Goal: Task Accomplishment & Management: Complete application form

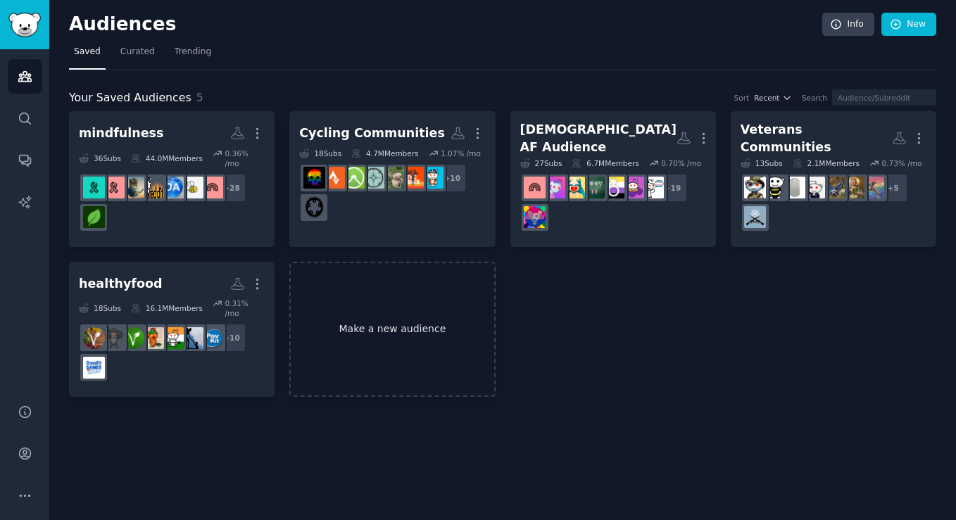
click at [420, 343] on link "Make a new audience" at bounding box center [391, 330] width 205 height 136
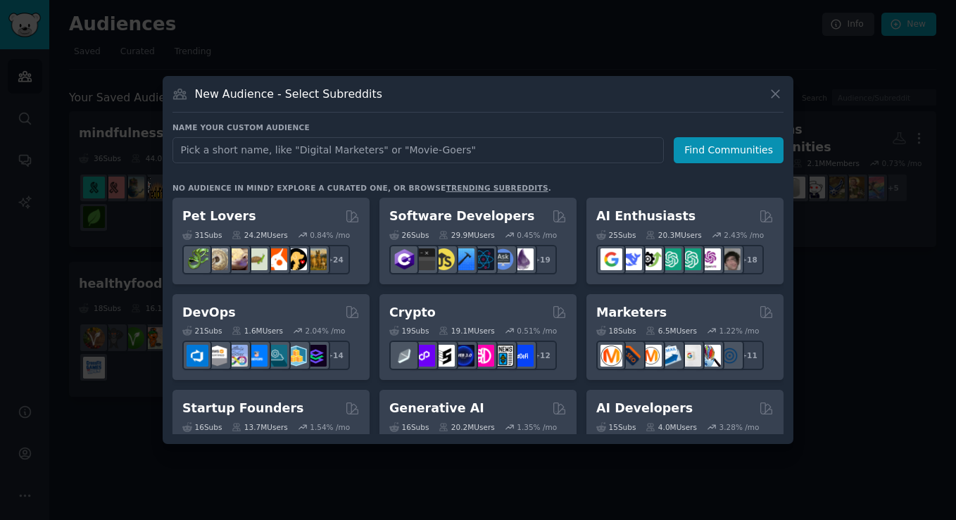
click at [430, 37] on div at bounding box center [478, 260] width 956 height 520
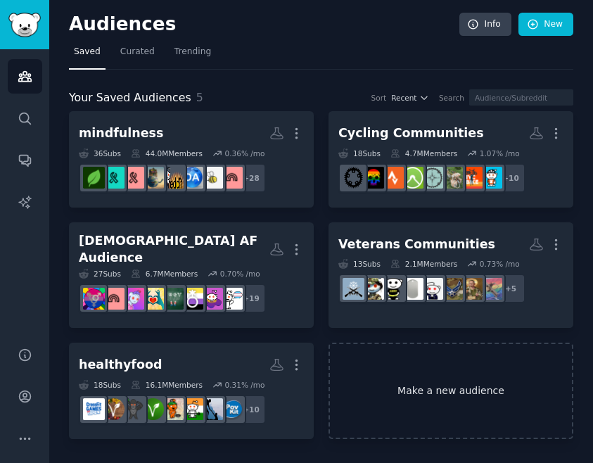
click at [446, 396] on link "Make a new audience" at bounding box center [451, 391] width 245 height 96
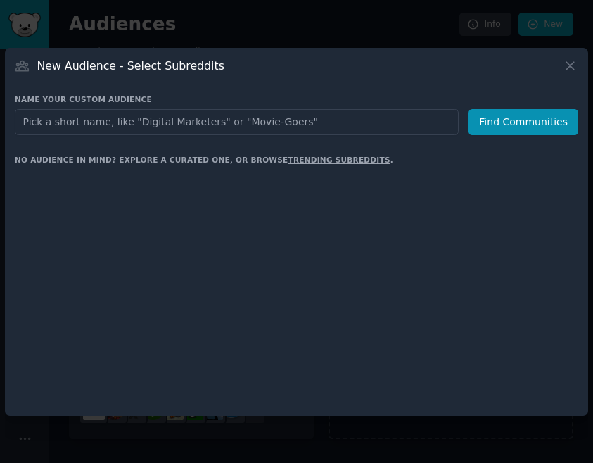
click at [446, 396] on div at bounding box center [297, 288] width 564 height 236
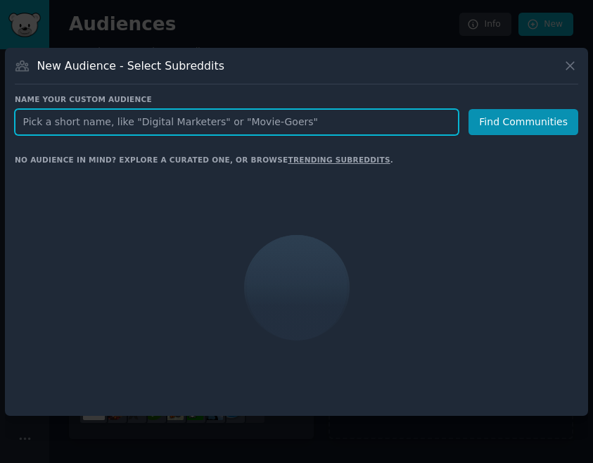
click at [174, 124] on input "text" at bounding box center [237, 122] width 444 height 26
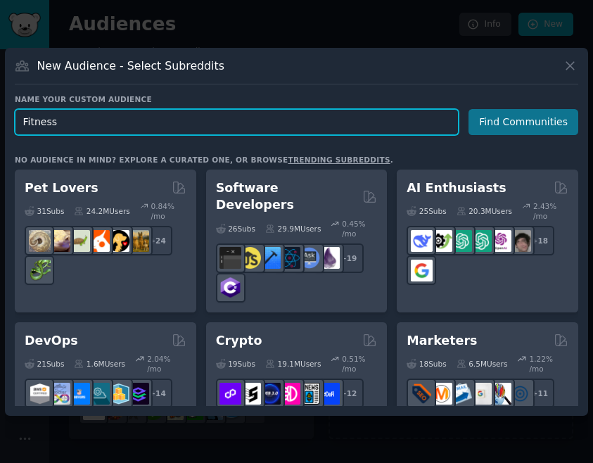
type input "Fitness"
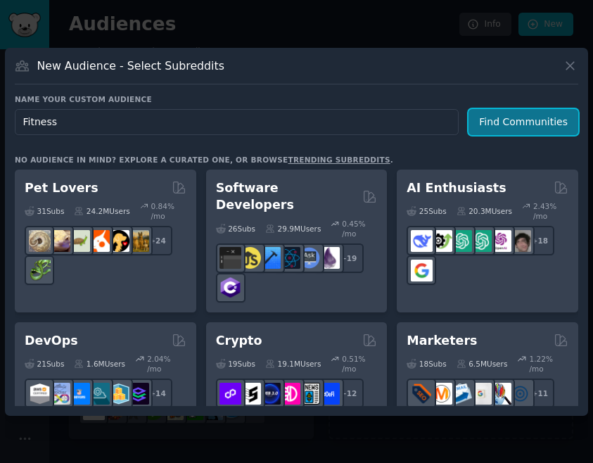
click at [533, 125] on button "Find Communities" at bounding box center [524, 122] width 110 height 26
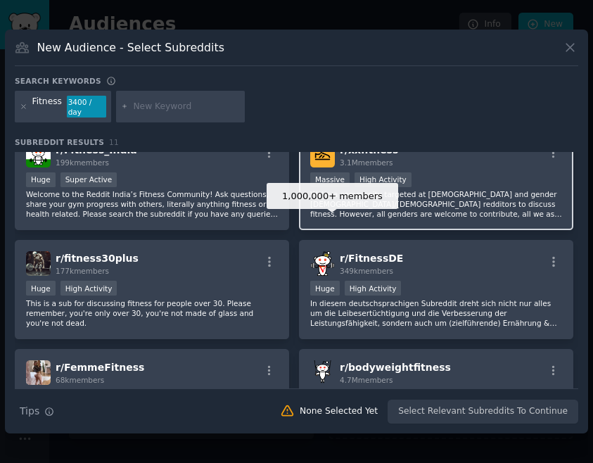
scroll to position [133, 0]
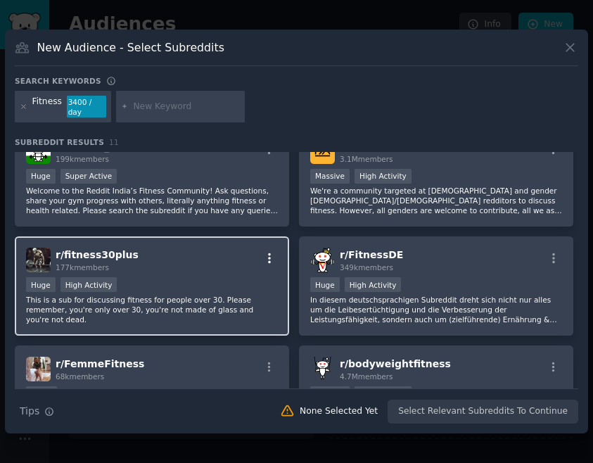
click at [263, 253] on icon "button" at bounding box center [269, 258] width 13 height 13
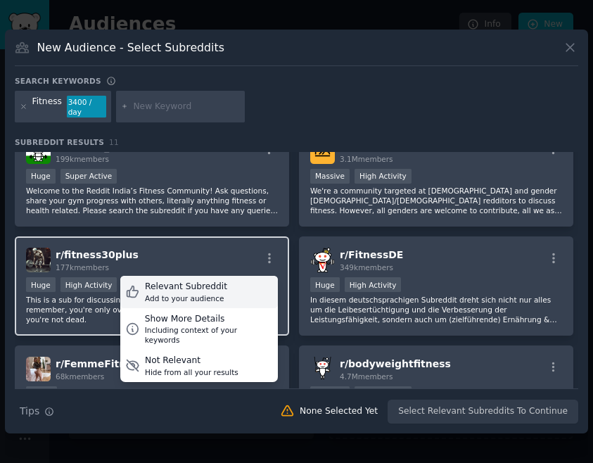
click at [223, 283] on div "Relevant Subreddit Add to your audience" at bounding box center [199, 292] width 158 height 32
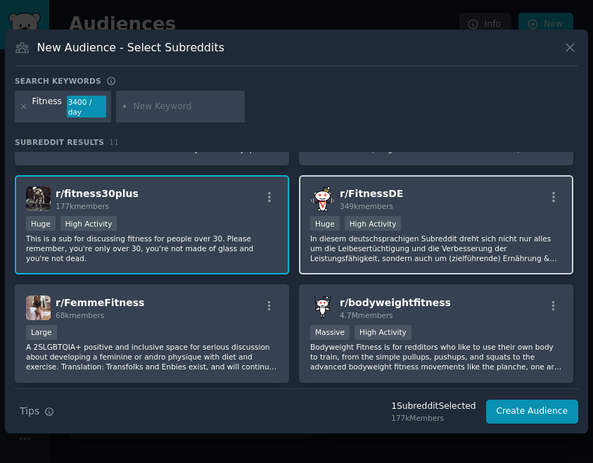
scroll to position [203, 0]
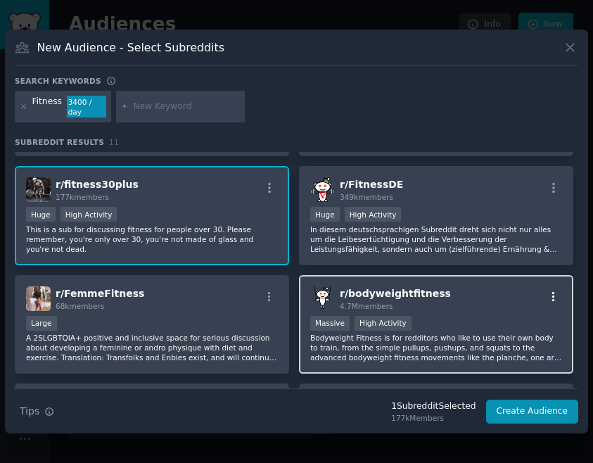
click at [552, 300] on icon "button" at bounding box center [553, 296] width 3 height 10
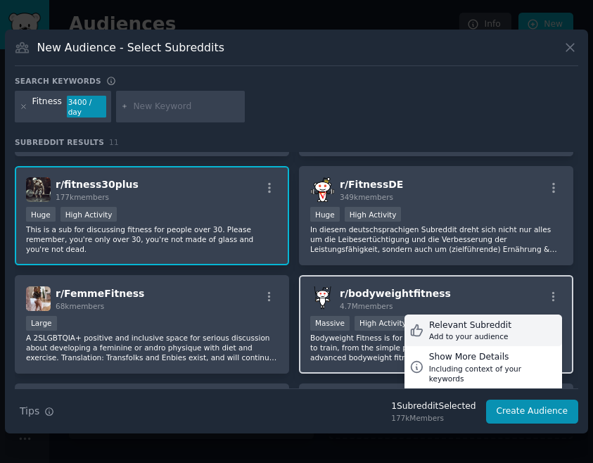
click at [471, 324] on div "Relevant Subreddit" at bounding box center [470, 325] width 82 height 13
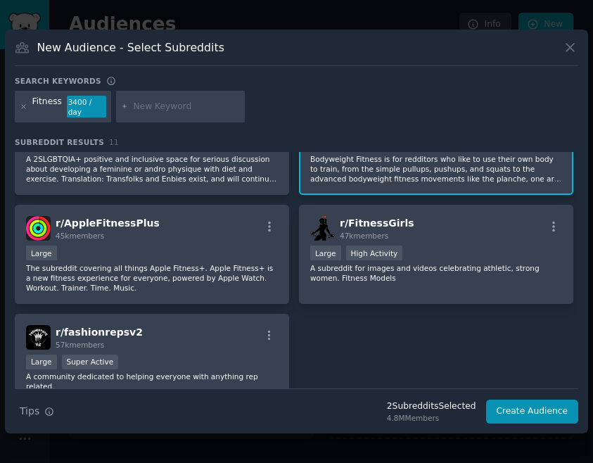
scroll to position [410, 0]
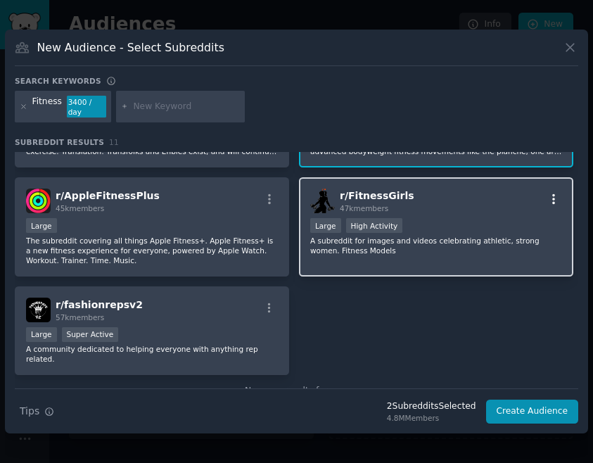
click at [550, 204] on icon "button" at bounding box center [553, 199] width 13 height 13
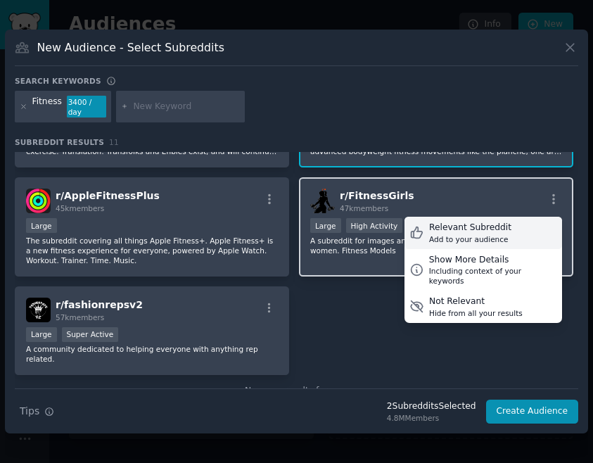
click at [516, 233] on div "Relevant Subreddit Add to your audience" at bounding box center [484, 233] width 158 height 32
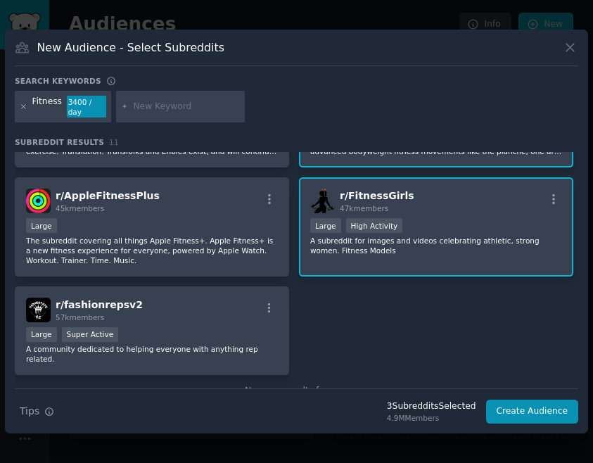
click at [21, 105] on icon at bounding box center [24, 107] width 8 height 8
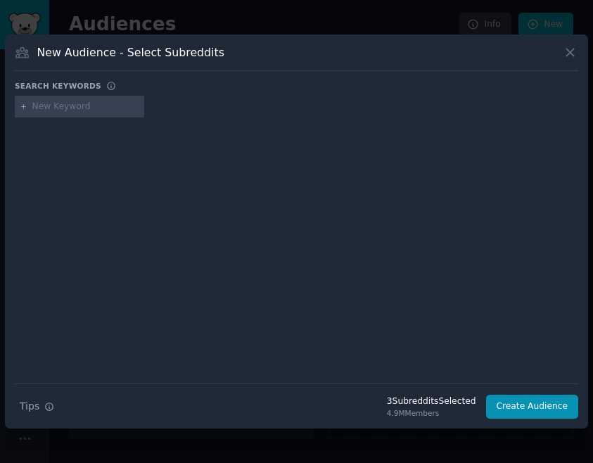
click at [41, 111] on input "text" at bounding box center [85, 107] width 107 height 13
type input "strength training"
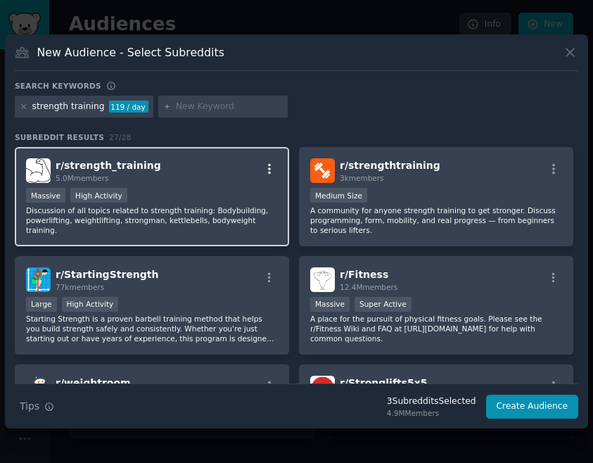
click at [270, 170] on icon "button" at bounding box center [269, 169] width 13 height 13
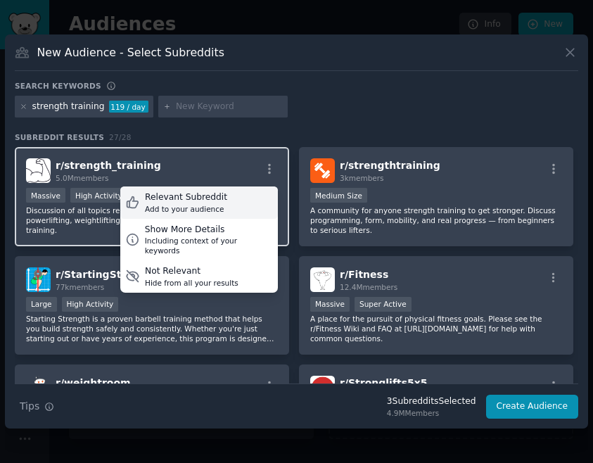
click at [224, 198] on div "Relevant Subreddit Add to your audience" at bounding box center [199, 202] width 158 height 32
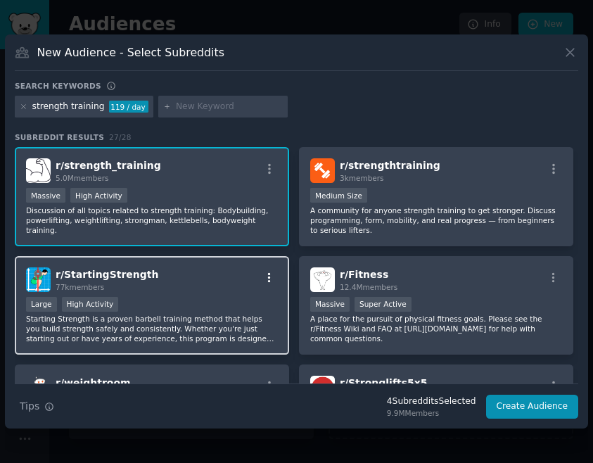
click at [263, 279] on icon "button" at bounding box center [269, 278] width 13 height 13
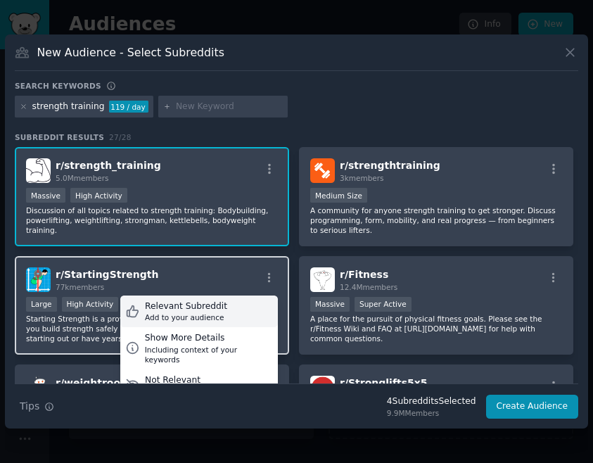
click at [222, 308] on div "Relevant Subreddit Add to your audience" at bounding box center [199, 312] width 158 height 32
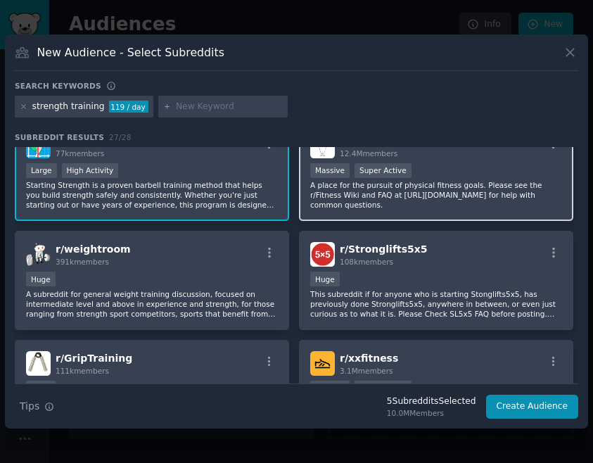
scroll to position [141, 0]
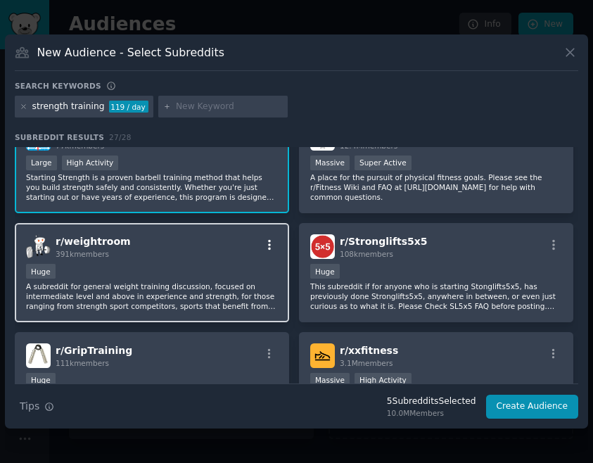
click at [269, 246] on icon "button" at bounding box center [269, 245] width 13 height 13
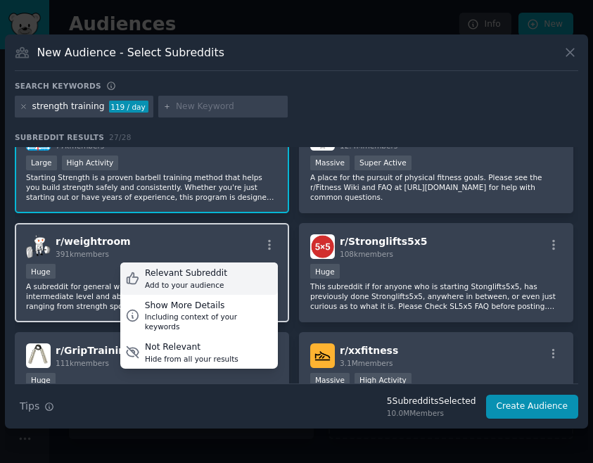
click at [236, 274] on div "Relevant Subreddit Add to your audience" at bounding box center [199, 278] width 158 height 32
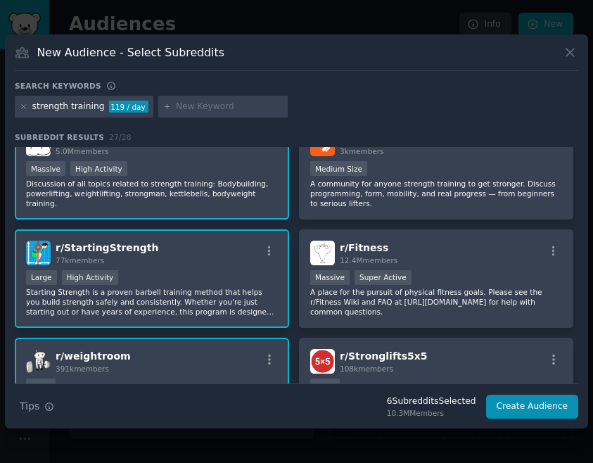
scroll to position [0, 0]
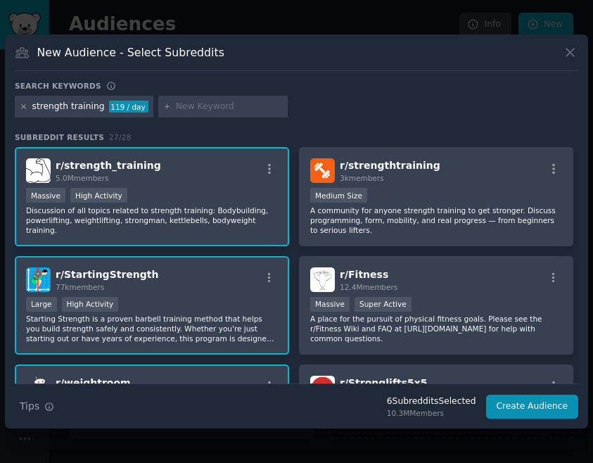
click at [25, 107] on icon at bounding box center [24, 107] width 8 height 8
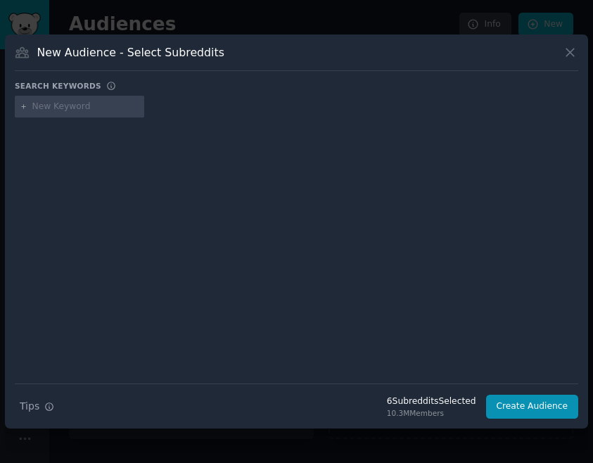
click at [34, 108] on input "text" at bounding box center [85, 107] width 107 height 13
type input "loseit"
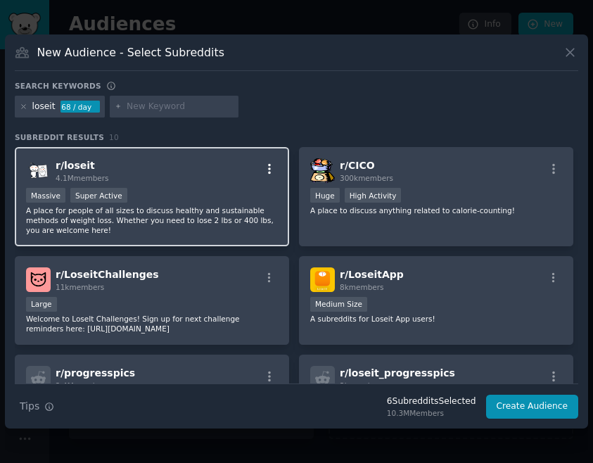
click at [268, 173] on icon "button" at bounding box center [269, 169] width 3 height 10
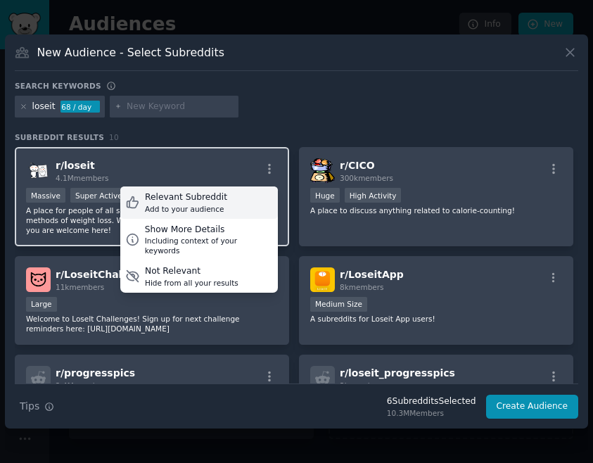
click at [239, 204] on div "Relevant Subreddit Add to your audience" at bounding box center [199, 202] width 158 height 32
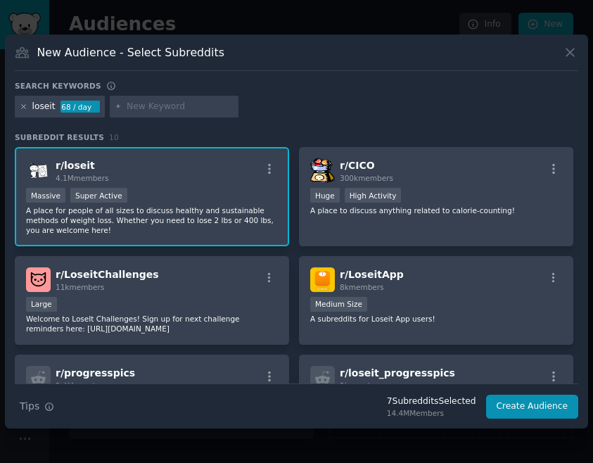
click at [25, 106] on icon at bounding box center [24, 107] width 8 height 8
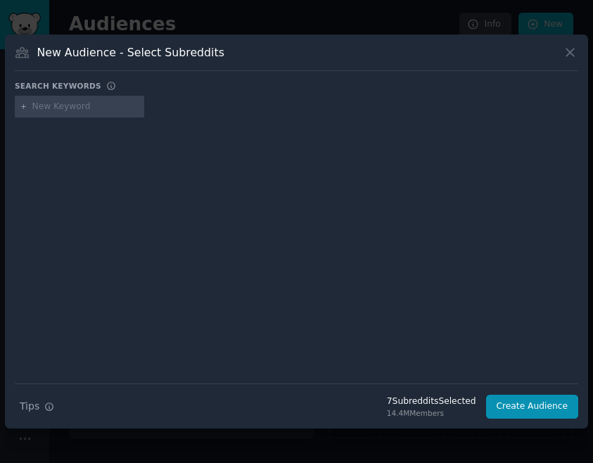
click at [49, 153] on div at bounding box center [297, 240] width 564 height 236
click at [52, 115] on div at bounding box center [79, 107] width 129 height 23
click at [56, 106] on input "text" at bounding box center [85, 107] width 107 height 13
type input "health"
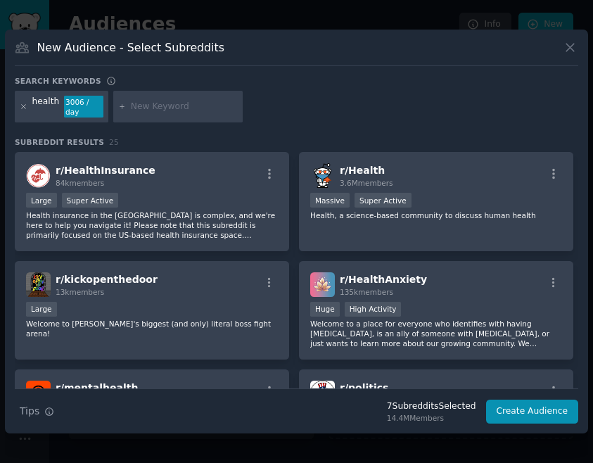
click at [24, 106] on icon at bounding box center [24, 107] width 8 height 8
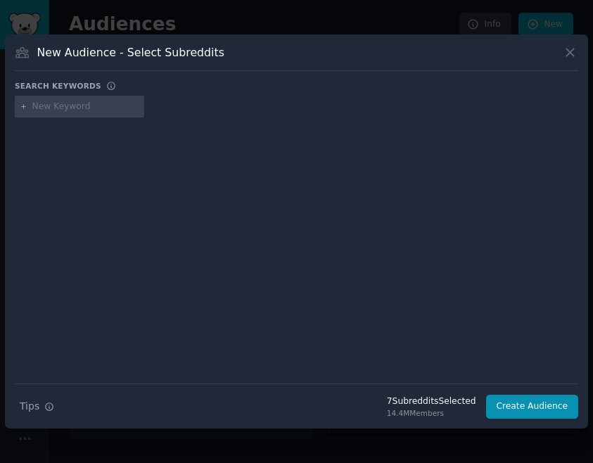
click at [44, 109] on input "text" at bounding box center [85, 107] width 107 height 13
type input "health"
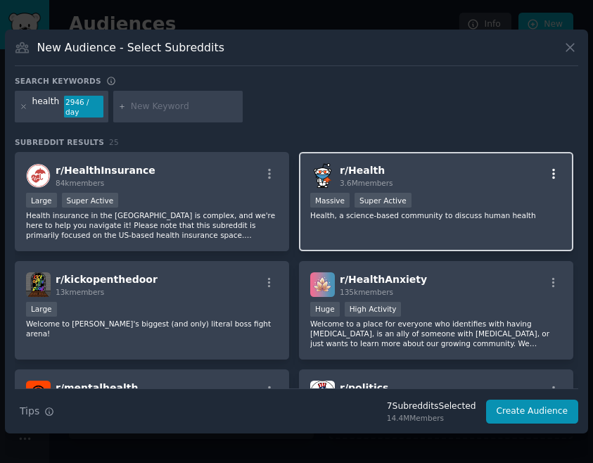
click at [555, 177] on icon "button" at bounding box center [553, 173] width 13 height 13
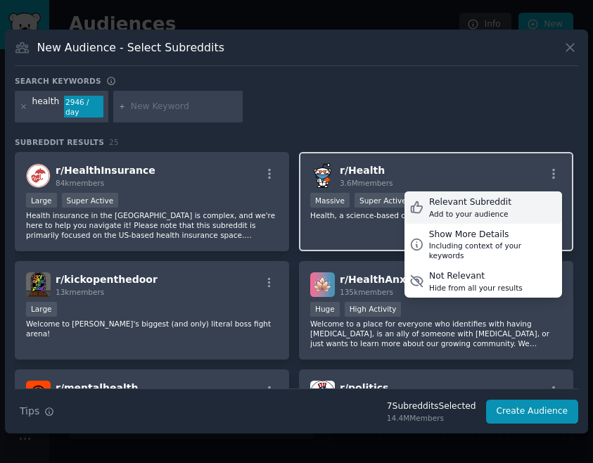
click at [492, 203] on div "Relevant Subreddit" at bounding box center [470, 202] width 82 height 13
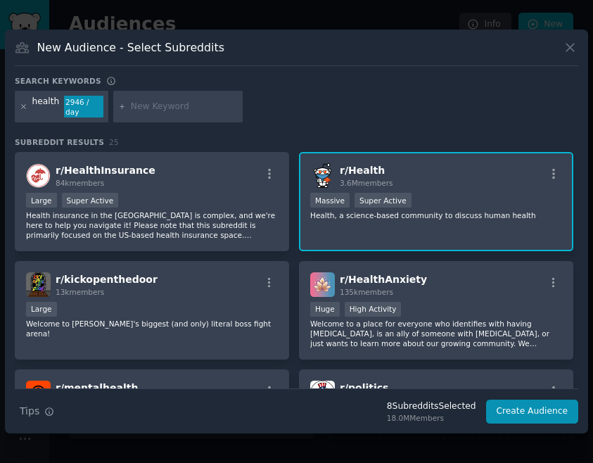
click at [20, 106] on icon at bounding box center [24, 107] width 8 height 8
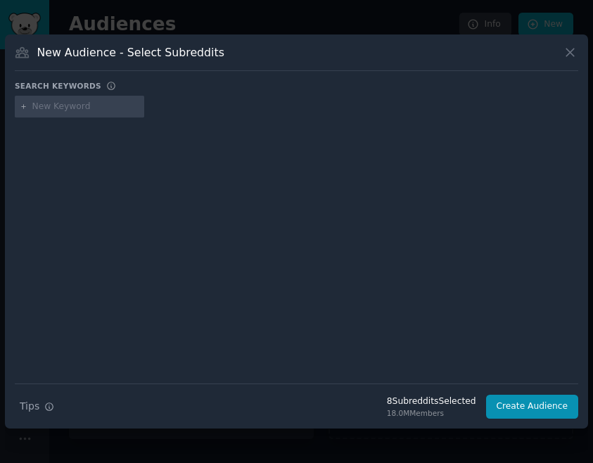
click at [36, 134] on div at bounding box center [297, 240] width 564 height 236
click at [43, 110] on input "text" at bounding box center [85, 107] width 107 height 13
type input "gym"
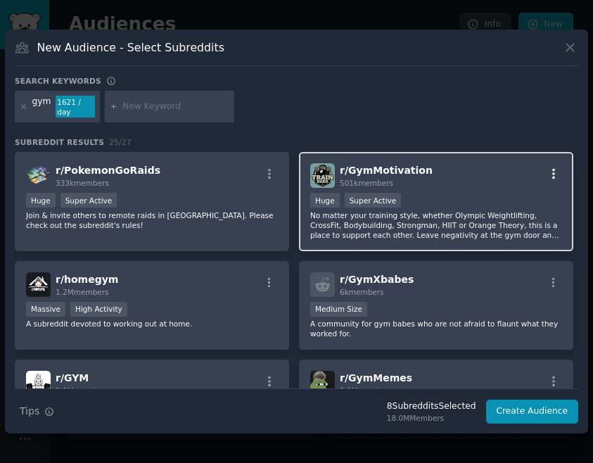
click at [551, 167] on icon "button" at bounding box center [553, 173] width 13 height 13
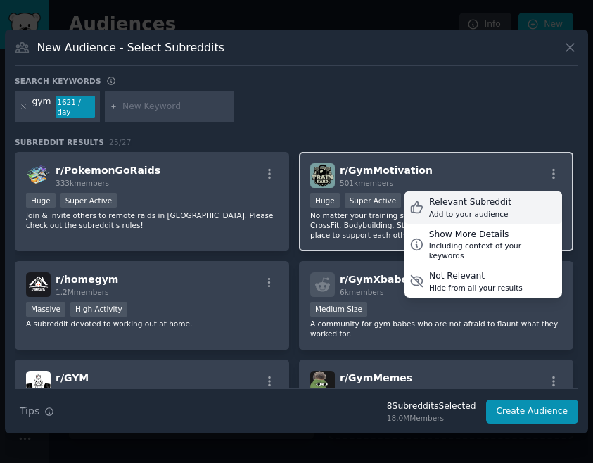
click at [466, 198] on div "Relevant Subreddit" at bounding box center [470, 202] width 82 height 13
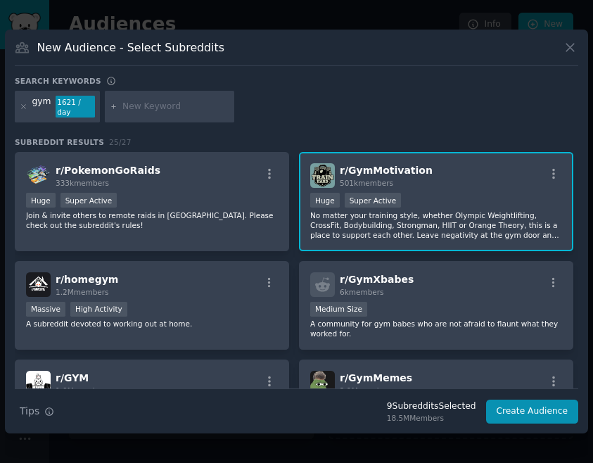
scroll to position [25, 0]
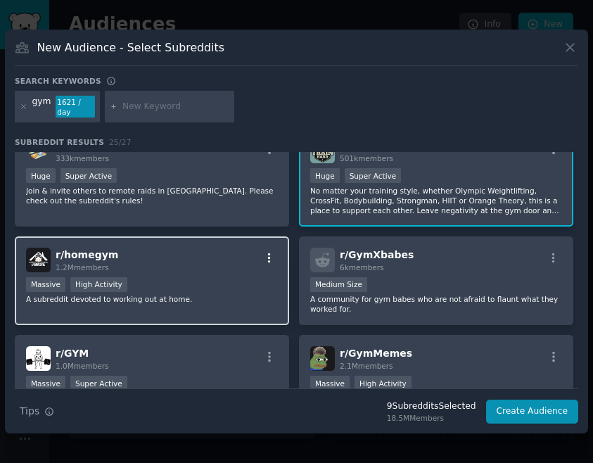
click at [268, 253] on icon "button" at bounding box center [269, 258] width 3 height 10
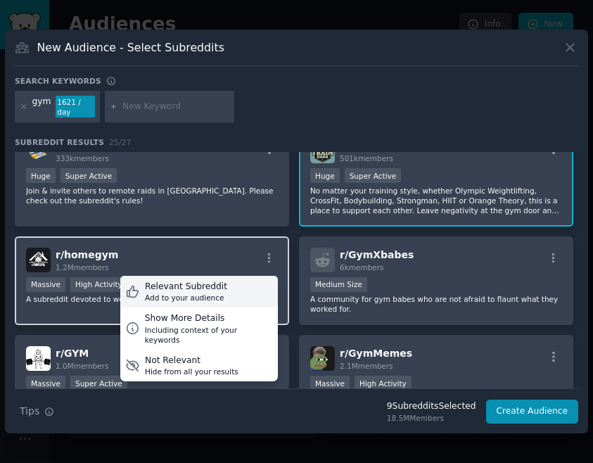
click at [228, 279] on div "Relevant Subreddit Add to your audience" at bounding box center [199, 292] width 158 height 32
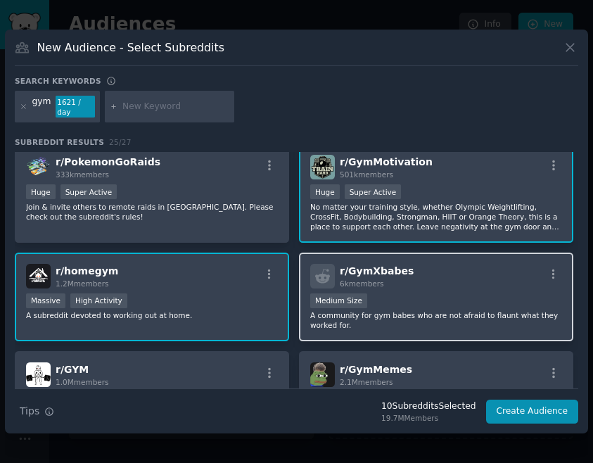
scroll to position [0, 0]
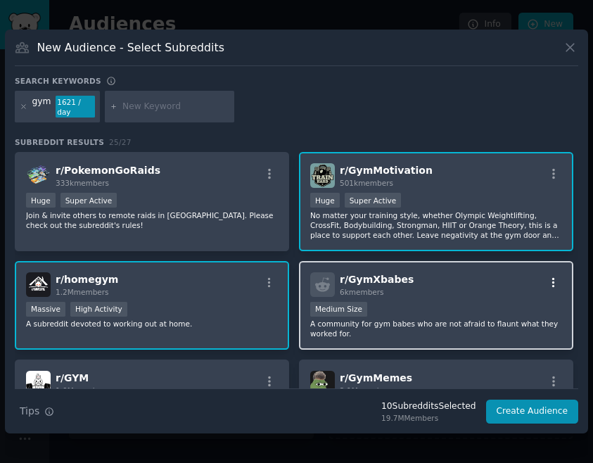
click at [551, 279] on icon "button" at bounding box center [553, 283] width 13 height 13
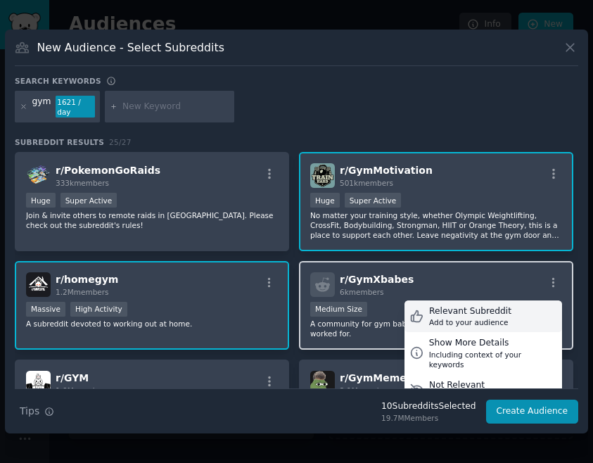
click at [486, 305] on div "Relevant Subreddit" at bounding box center [470, 311] width 82 height 13
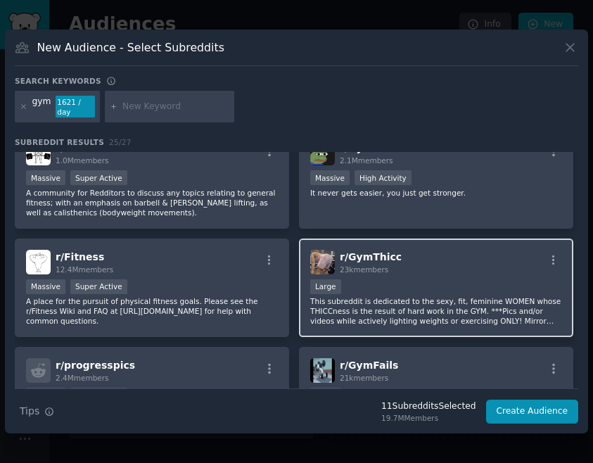
scroll to position [239, 0]
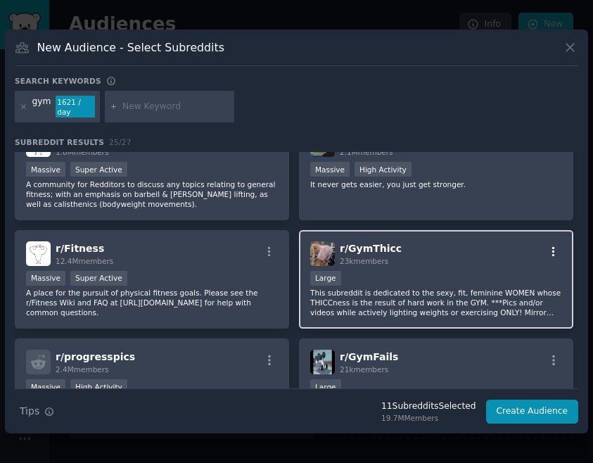
click at [552, 248] on icon "button" at bounding box center [553, 252] width 13 height 13
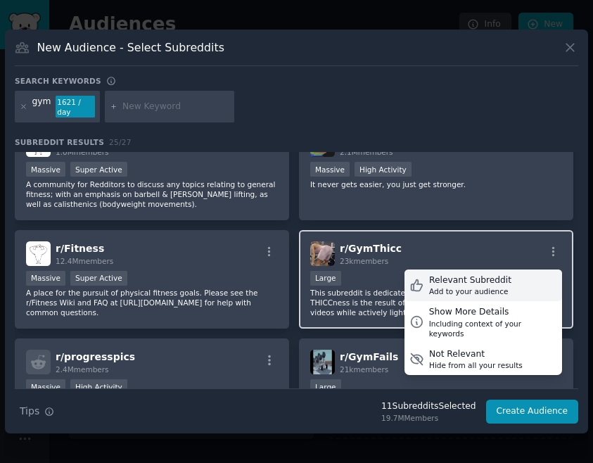
click at [468, 288] on div "Add to your audience" at bounding box center [470, 291] width 82 height 10
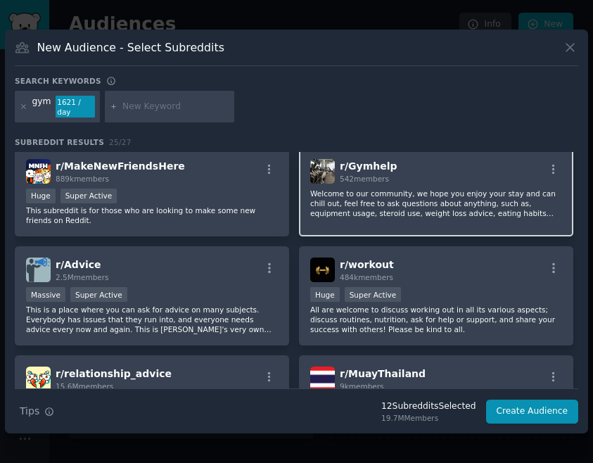
scroll to position [530, 0]
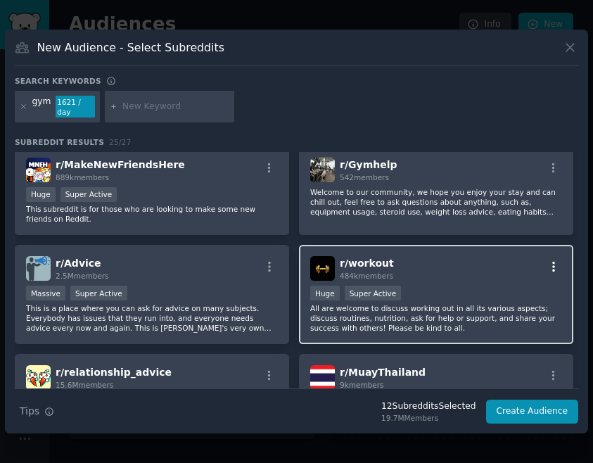
click at [551, 260] on icon "button" at bounding box center [553, 266] width 13 height 13
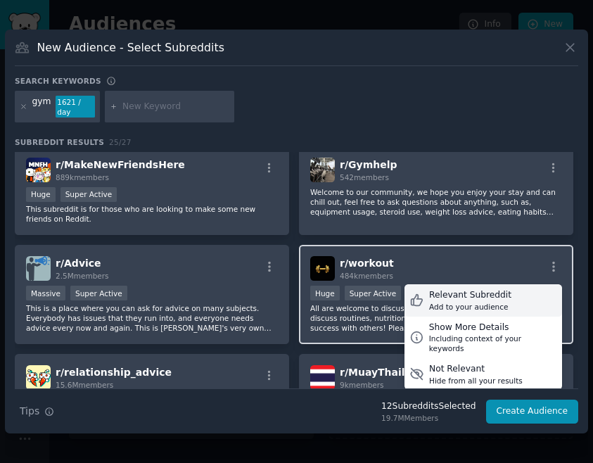
click at [494, 289] on div "Relevant Subreddit" at bounding box center [470, 295] width 82 height 13
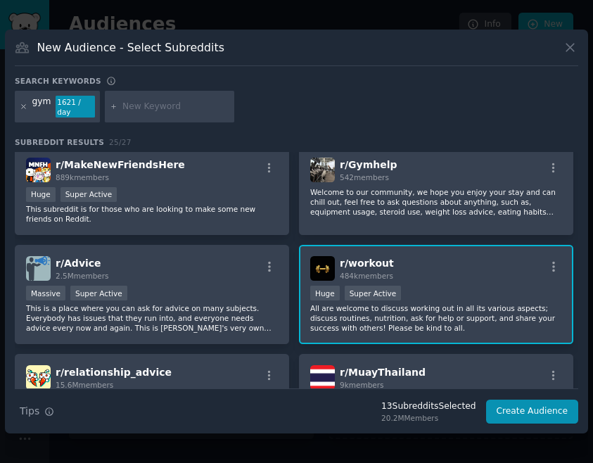
click at [23, 107] on icon at bounding box center [24, 107] width 8 height 8
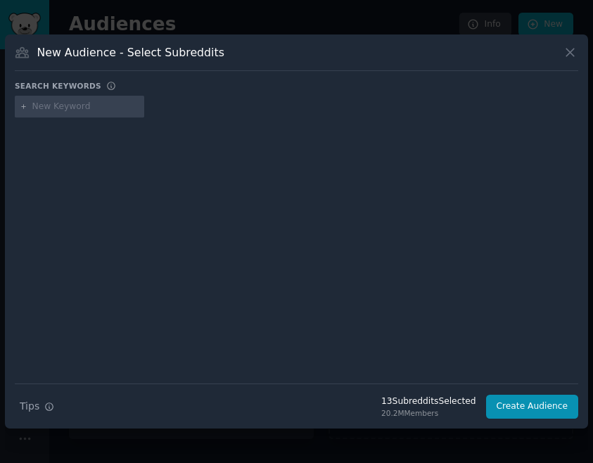
click at [42, 107] on input "text" at bounding box center [85, 107] width 107 height 13
type input "xx fitness"
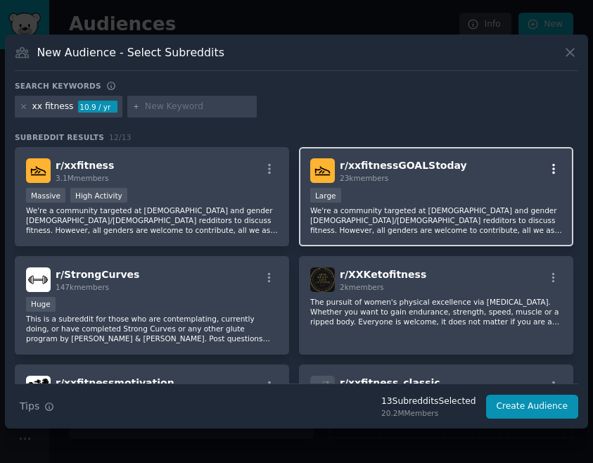
click at [552, 170] on icon "button" at bounding box center [553, 169] width 3 height 10
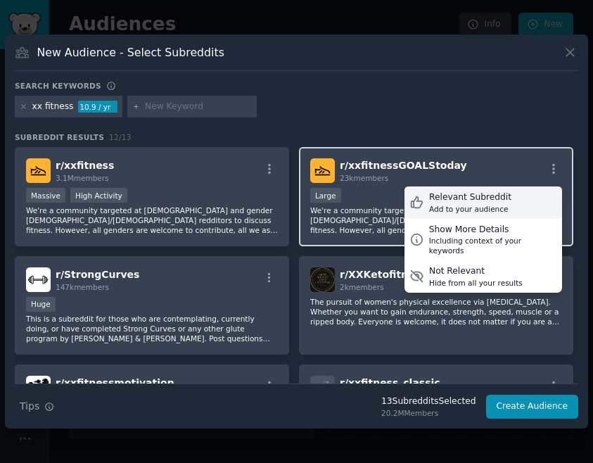
click at [488, 196] on div "Relevant Subreddit" at bounding box center [470, 197] width 82 height 13
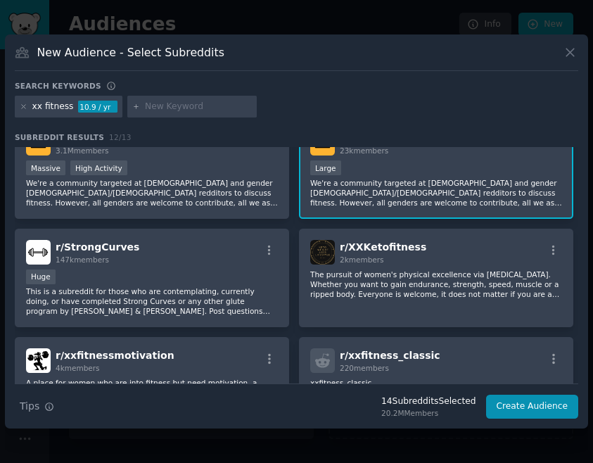
scroll to position [43, 0]
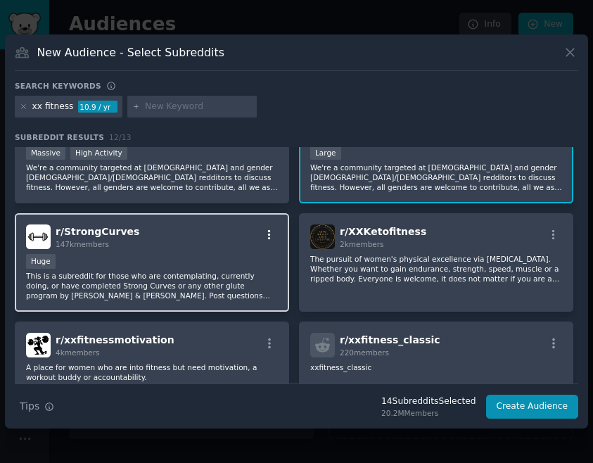
click at [264, 232] on icon "button" at bounding box center [269, 235] width 13 height 13
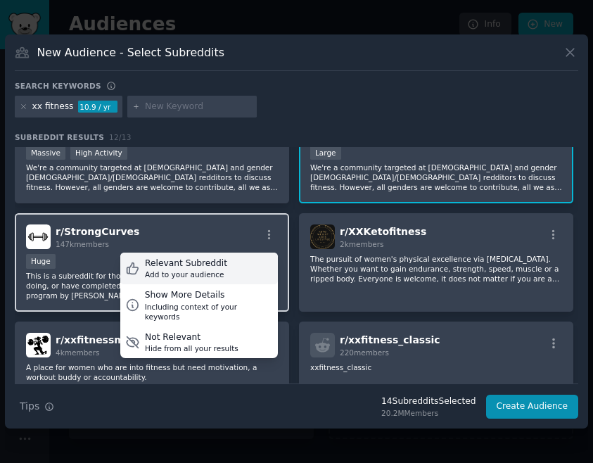
click at [224, 270] on div "Relevant Subreddit Add to your audience" at bounding box center [199, 269] width 158 height 32
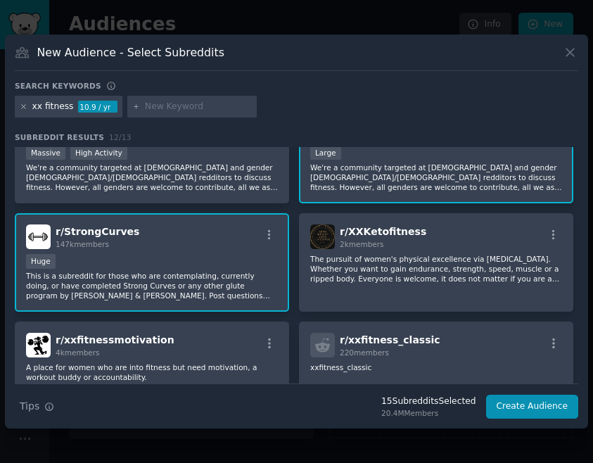
click at [25, 109] on icon at bounding box center [24, 107] width 8 height 8
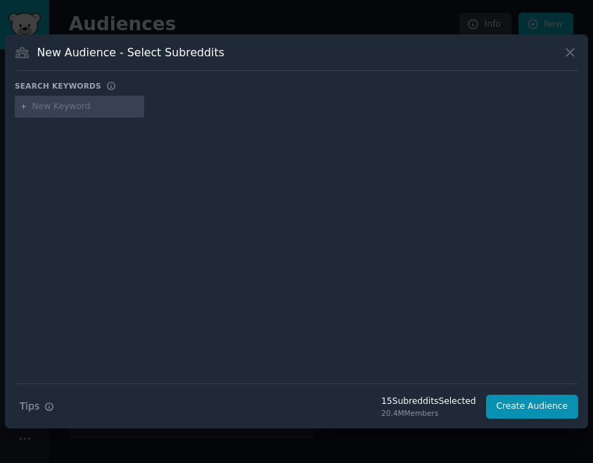
click at [36, 110] on input "text" at bounding box center [85, 107] width 107 height 13
type input "personaltraining"
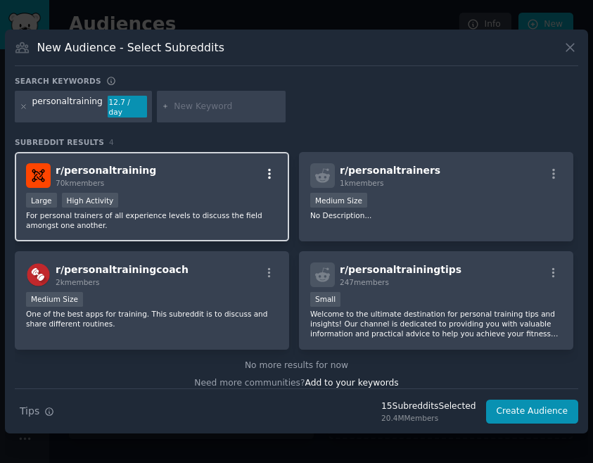
click at [269, 172] on icon "button" at bounding box center [269, 173] width 13 height 13
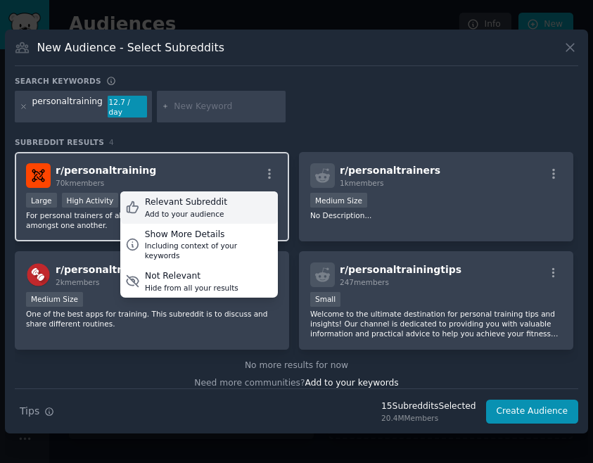
click at [198, 202] on div "Relevant Subreddit" at bounding box center [186, 202] width 82 height 13
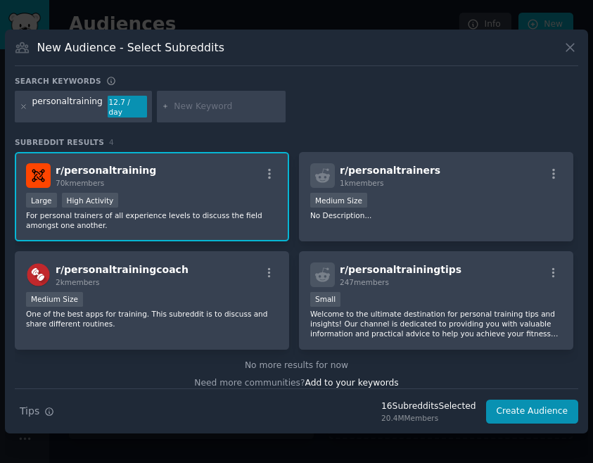
click at [20, 111] on div at bounding box center [24, 107] width 8 height 23
click at [26, 108] on icon at bounding box center [24, 107] width 8 height 8
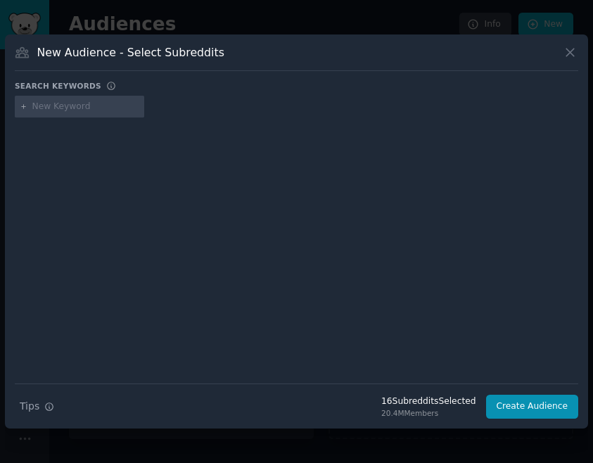
click at [56, 110] on input "text" at bounding box center [85, 107] width 107 height 13
type input "getmotivatedbuddies"
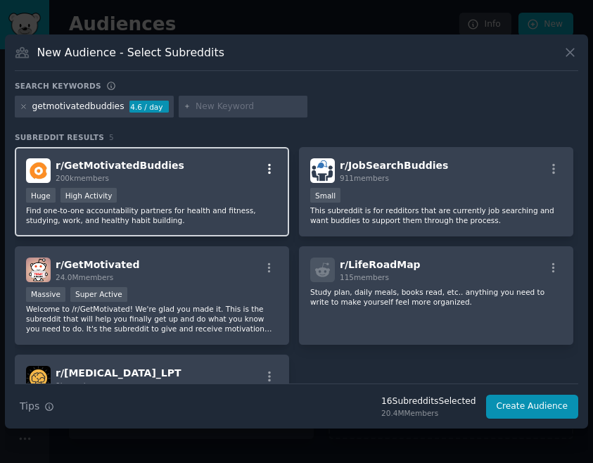
click at [268, 171] on icon "button" at bounding box center [269, 169] width 3 height 10
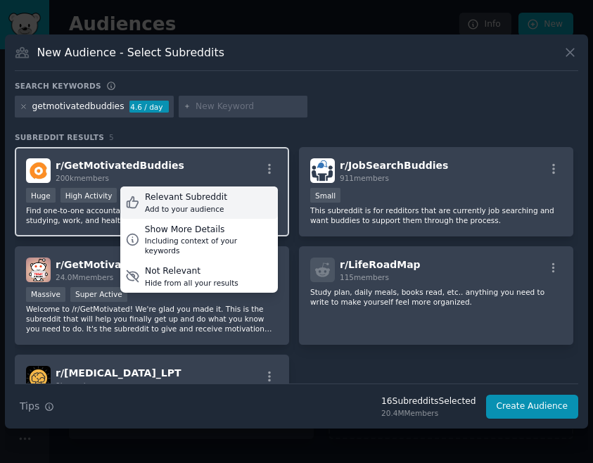
click at [205, 194] on div "Relevant Subreddit" at bounding box center [186, 197] width 82 height 13
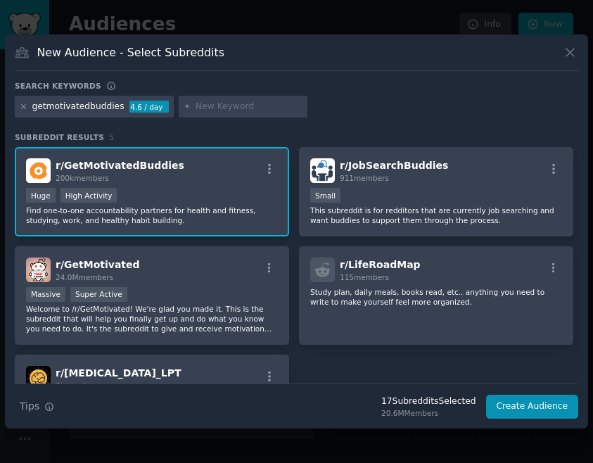
click at [25, 106] on icon at bounding box center [24, 107] width 8 height 8
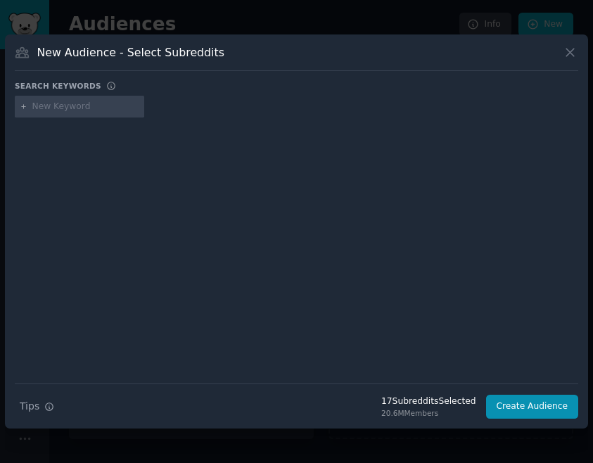
click at [49, 108] on input "text" at bounding box center [85, 107] width 107 height 13
type input "gymowners"
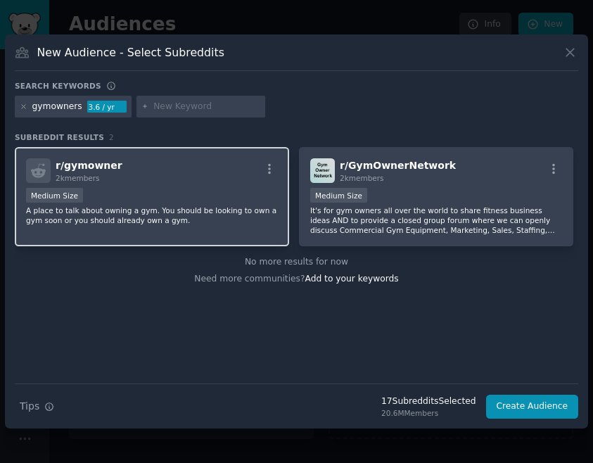
click at [268, 160] on div "r/ gymowner 2k members" at bounding box center [152, 170] width 252 height 25
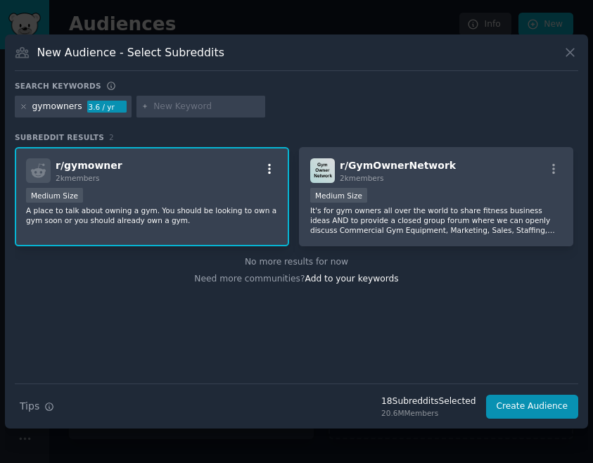
click at [268, 167] on icon "button" at bounding box center [269, 169] width 13 height 13
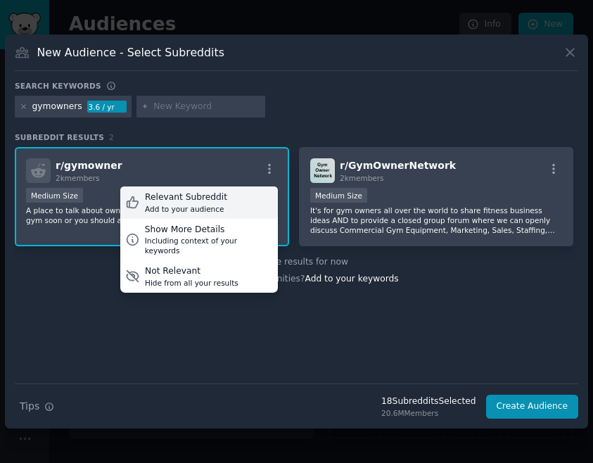
click at [205, 204] on div "Add to your audience" at bounding box center [186, 209] width 82 height 10
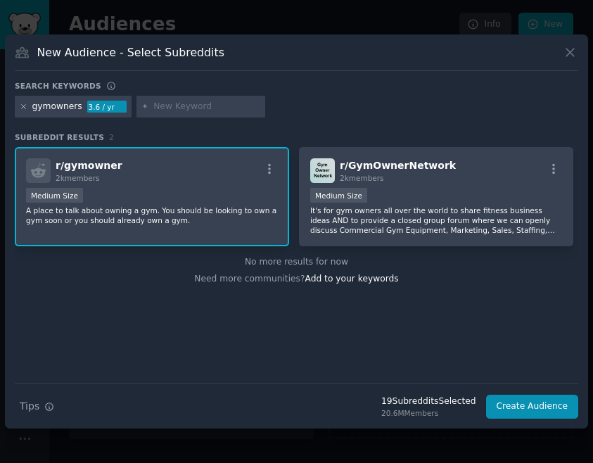
click at [24, 107] on icon at bounding box center [24, 107] width 4 height 4
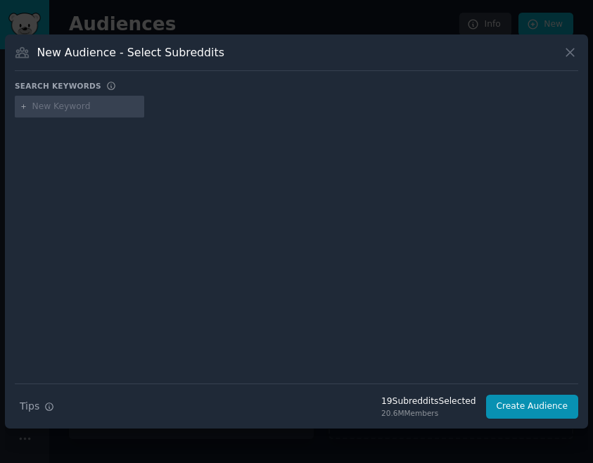
click at [36, 109] on input "text" at bounding box center [85, 107] width 107 height 13
type input "smallbusiness"
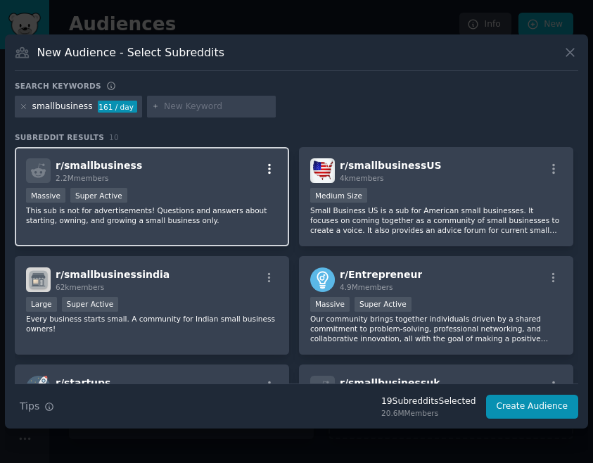
click at [268, 170] on icon "button" at bounding box center [269, 169] width 13 height 13
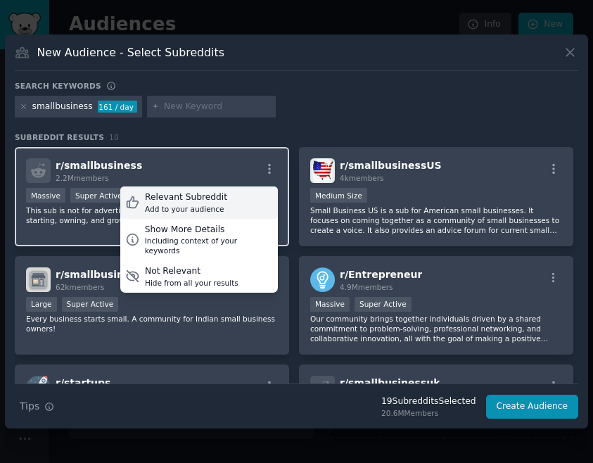
click at [237, 198] on div "Relevant Subreddit Add to your audience" at bounding box center [199, 202] width 158 height 32
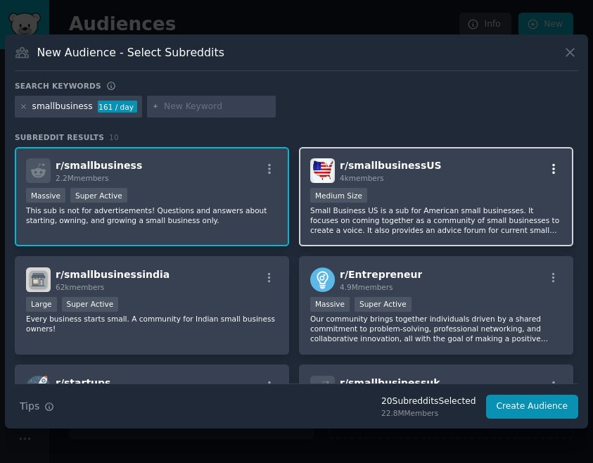
click at [549, 167] on icon "button" at bounding box center [553, 169] width 13 height 13
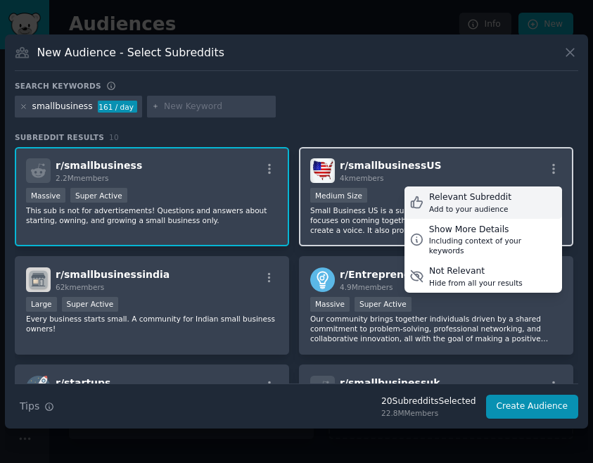
click at [459, 205] on div "Add to your audience" at bounding box center [470, 209] width 82 height 10
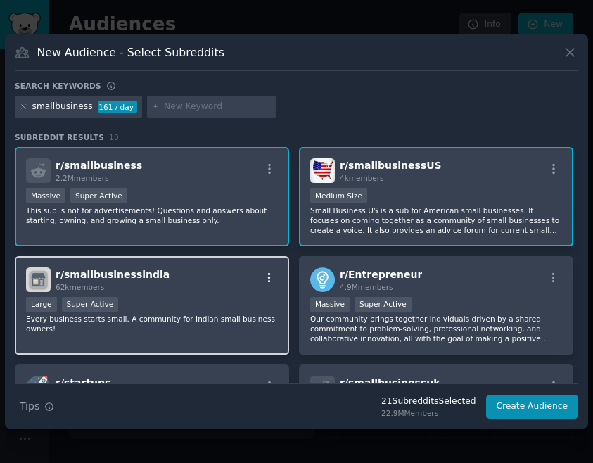
click at [274, 272] on button "button" at bounding box center [270, 278] width 18 height 13
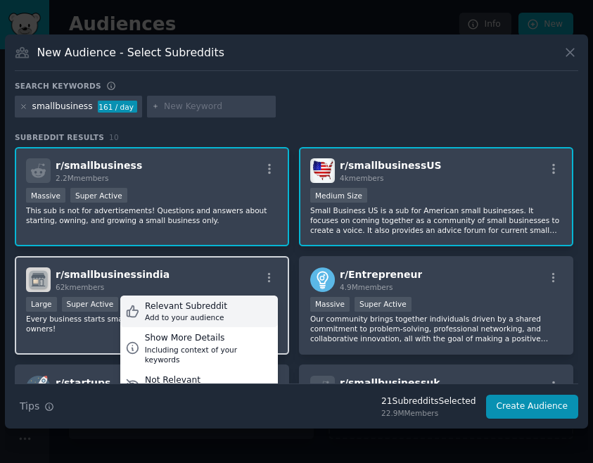
click at [225, 304] on div "Relevant Subreddit Add to your audience" at bounding box center [199, 312] width 158 height 32
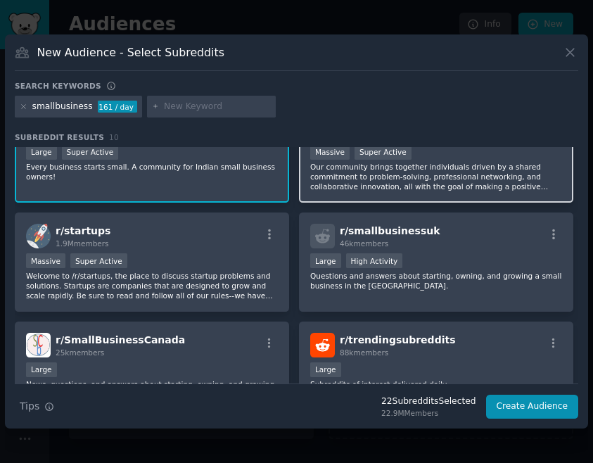
scroll to position [155, 0]
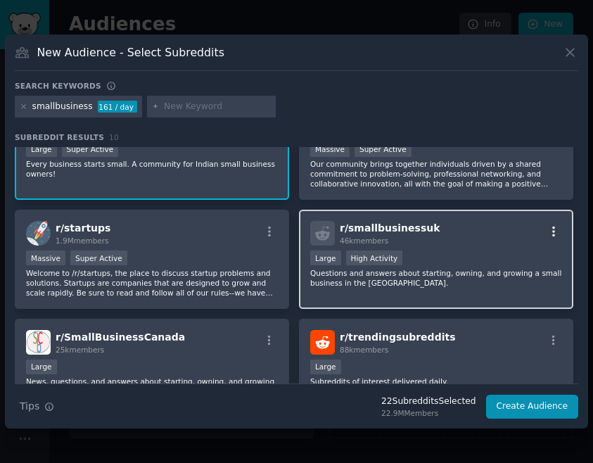
click at [550, 234] on icon "button" at bounding box center [553, 231] width 13 height 13
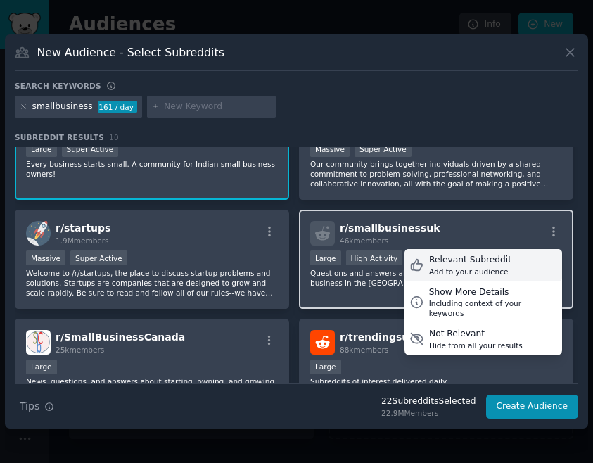
click at [459, 264] on div "Relevant Subreddit" at bounding box center [470, 260] width 82 height 13
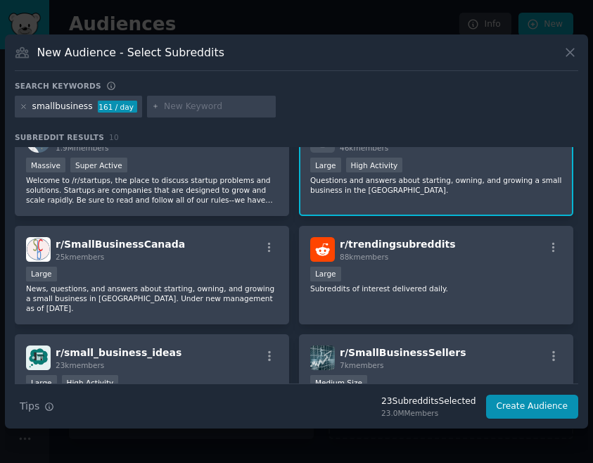
scroll to position [248, 0]
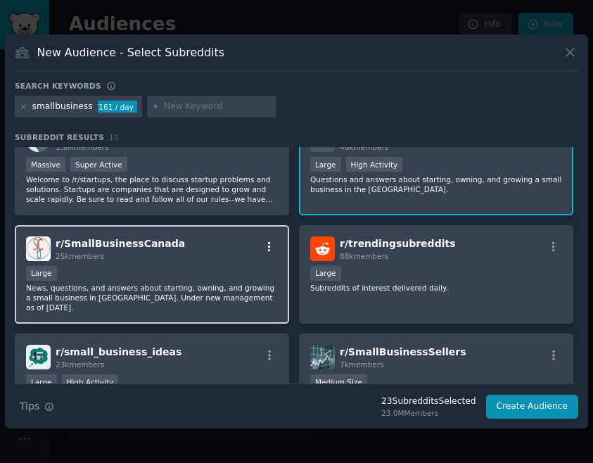
click at [270, 242] on icon "button" at bounding box center [269, 247] width 13 height 13
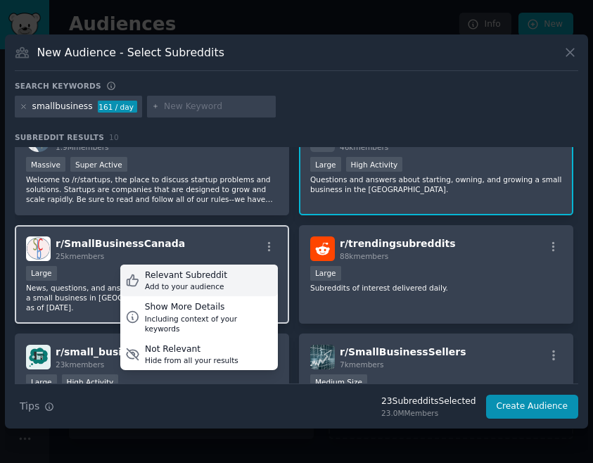
click at [222, 277] on div "Relevant Subreddit Add to your audience" at bounding box center [199, 281] width 158 height 32
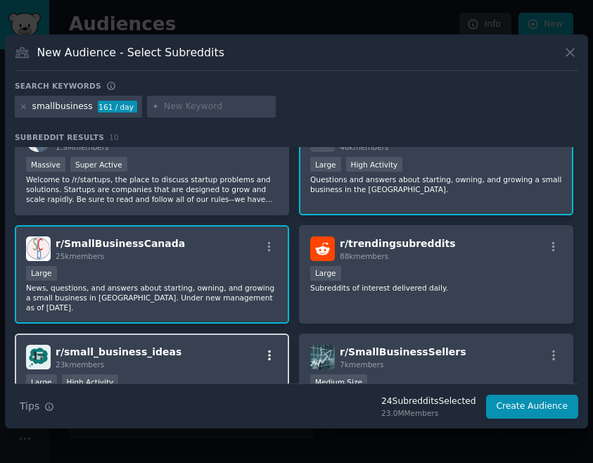
click at [270, 349] on icon "button" at bounding box center [269, 355] width 13 height 13
click at [186, 373] on div "Relevant Subreddit Add to your audience" at bounding box center [199, 389] width 158 height 32
click at [25, 106] on icon at bounding box center [24, 107] width 8 height 8
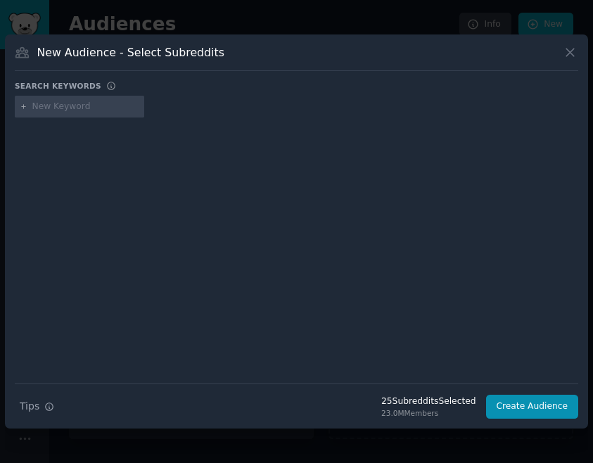
click at [51, 101] on input "text" at bounding box center [85, 107] width 107 height 13
type input "hiit"
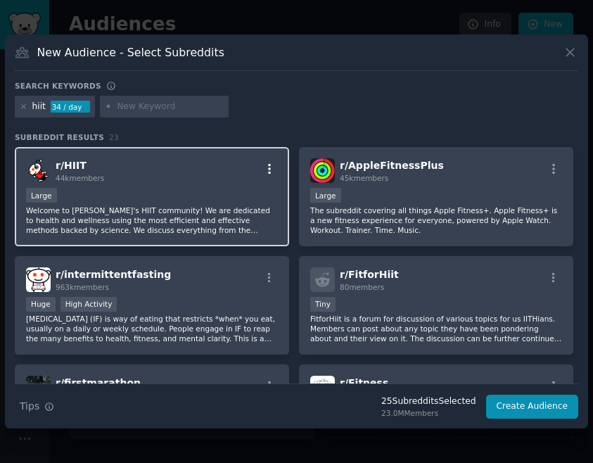
click at [268, 169] on icon "button" at bounding box center [269, 169] width 3 height 10
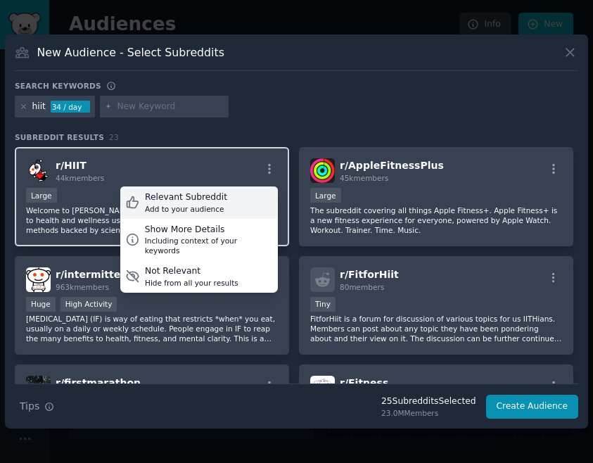
click at [215, 198] on div "Relevant Subreddit" at bounding box center [186, 197] width 82 height 13
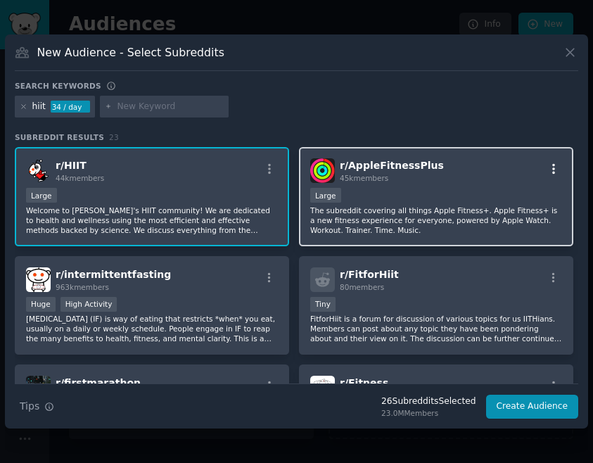
click at [552, 172] on icon "button" at bounding box center [553, 169] width 3 height 10
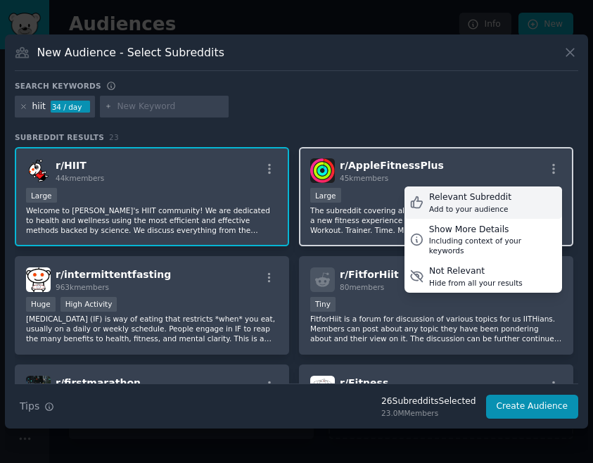
click at [482, 200] on div "Relevant Subreddit" at bounding box center [470, 197] width 82 height 13
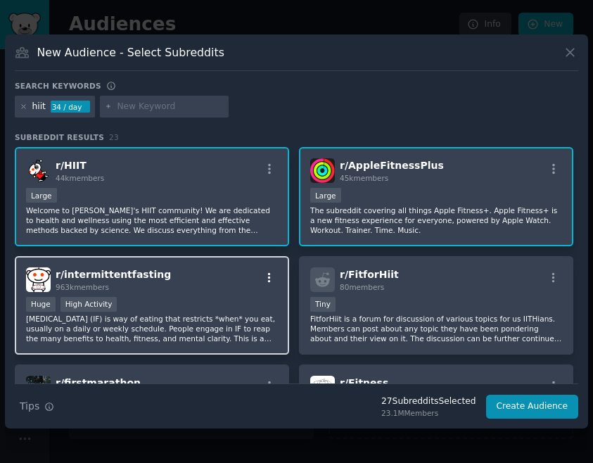
click at [268, 277] on icon "button" at bounding box center [269, 277] width 3 height 10
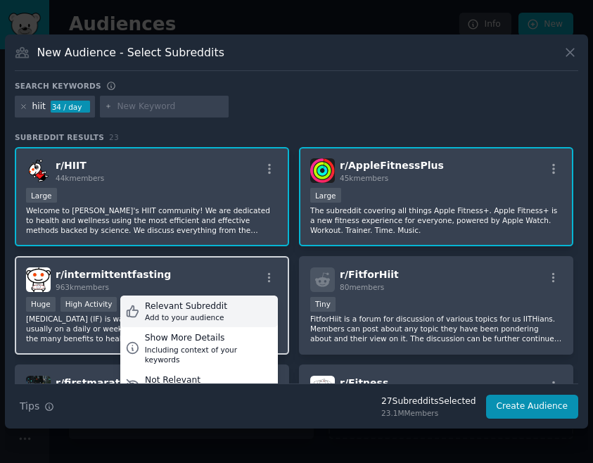
click at [214, 305] on div "Relevant Subreddit" at bounding box center [186, 306] width 82 height 13
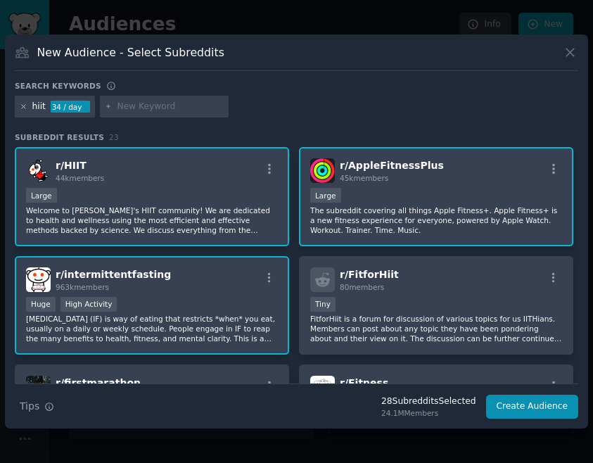
click at [24, 104] on icon at bounding box center [24, 107] width 8 height 8
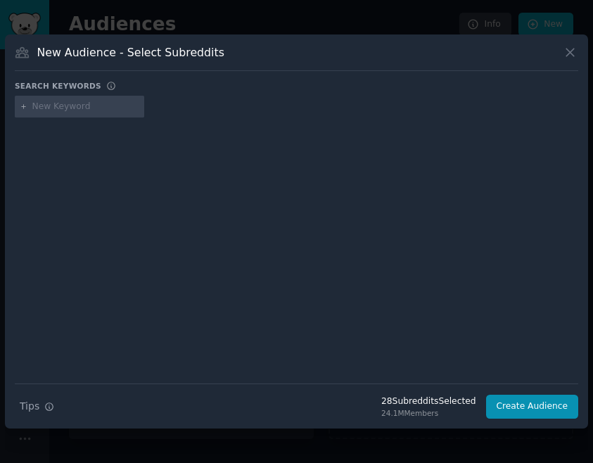
click at [42, 108] on input "text" at bounding box center [85, 107] width 107 height 13
type input "homegym"
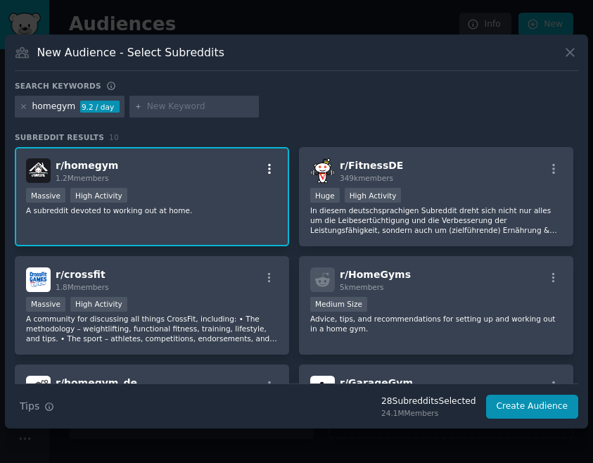
click at [268, 170] on icon "button" at bounding box center [269, 169] width 3 height 10
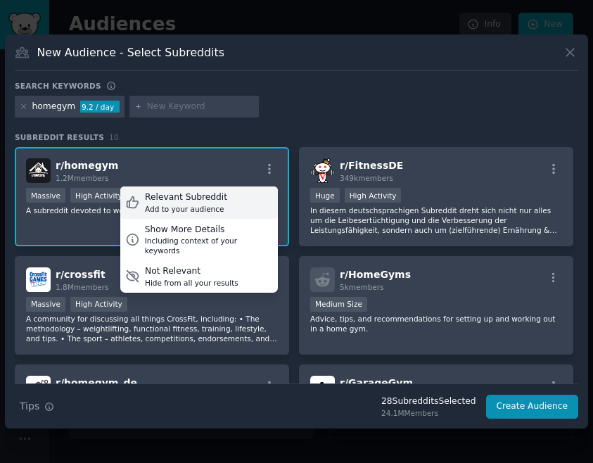
click at [236, 197] on div "Relevant Subreddit Add to your audience" at bounding box center [199, 202] width 158 height 32
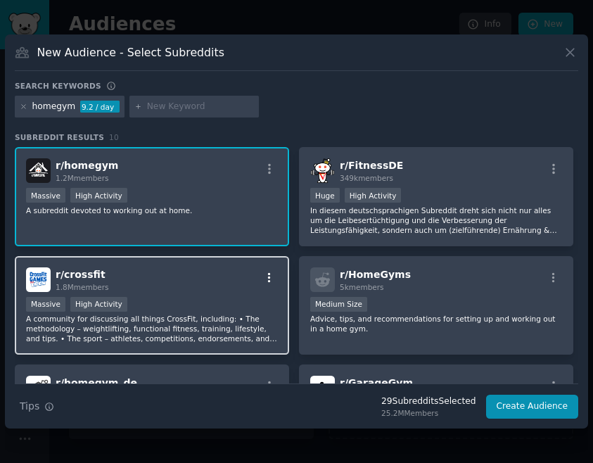
click at [266, 279] on icon "button" at bounding box center [269, 278] width 13 height 13
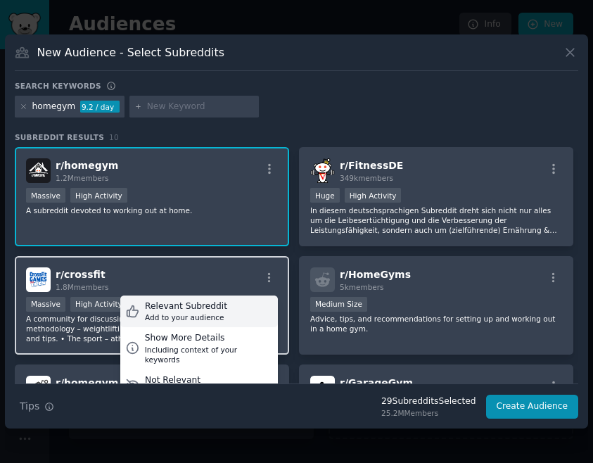
click at [202, 305] on div "Relevant Subreddit" at bounding box center [186, 306] width 82 height 13
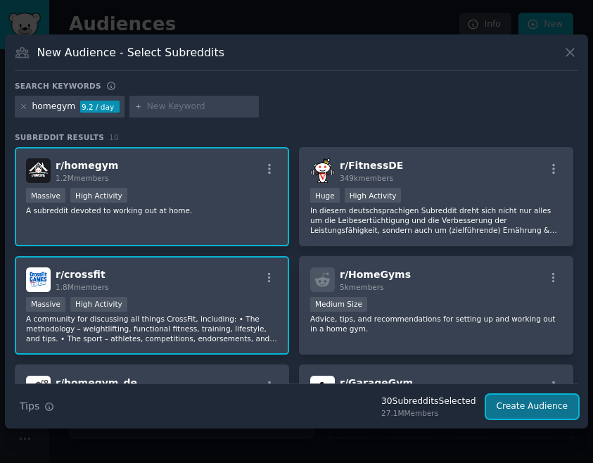
click at [545, 407] on button "Create Audience" at bounding box center [532, 407] width 93 height 24
